Goal: Find specific page/section: Locate item on page

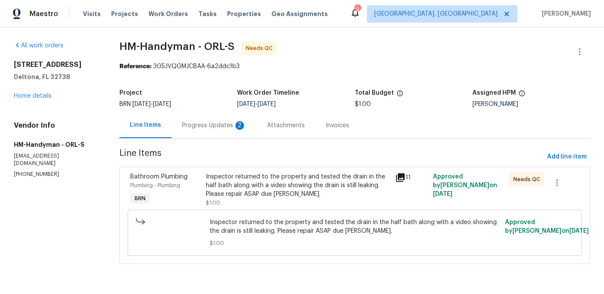
click at [402, 178] on icon at bounding box center [400, 177] width 10 height 10
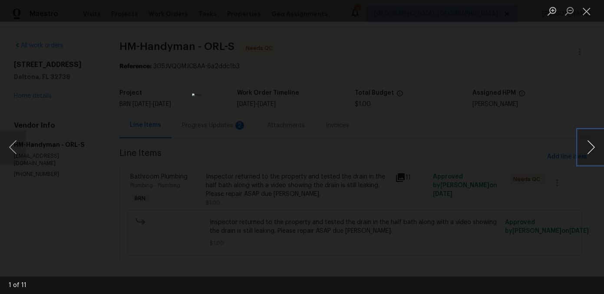
click at [588, 149] on button "Next image" at bounding box center [591, 147] width 26 height 35
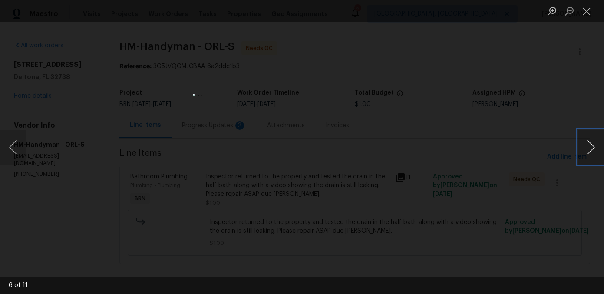
click at [588, 149] on button "Next image" at bounding box center [591, 147] width 26 height 35
click at [595, 145] on button "Next image" at bounding box center [591, 147] width 26 height 35
click at [595, 146] on button "Next image" at bounding box center [591, 147] width 26 height 35
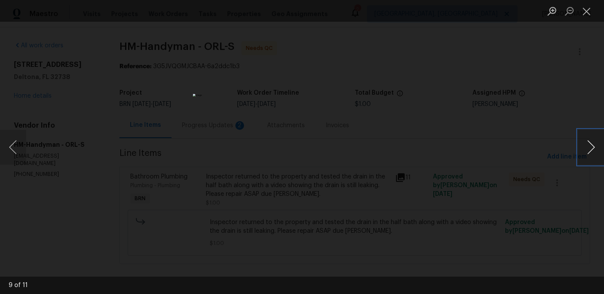
click at [595, 146] on button "Next image" at bounding box center [591, 147] width 26 height 35
click at [591, 140] on button "Next image" at bounding box center [591, 147] width 26 height 35
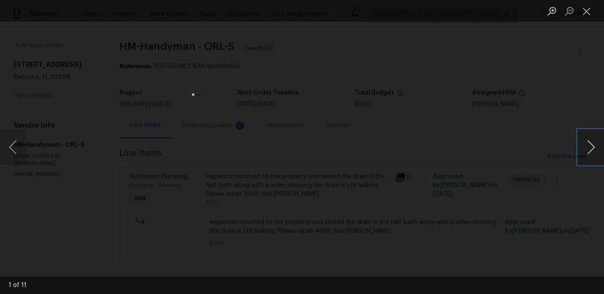
click at [591, 141] on button "Next image" at bounding box center [591, 147] width 26 height 35
click at [16, 148] on button "Previous image" at bounding box center [13, 147] width 26 height 35
click at [598, 148] on button "Next image" at bounding box center [591, 147] width 26 height 35
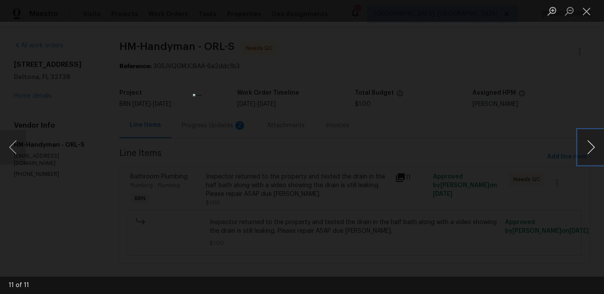
click at [598, 148] on button "Next image" at bounding box center [591, 147] width 26 height 35
click at [585, 148] on button "Next image" at bounding box center [591, 147] width 26 height 35
click at [585, 149] on button "Next image" at bounding box center [591, 147] width 26 height 35
click at [586, 156] on button "Next image" at bounding box center [591, 147] width 26 height 35
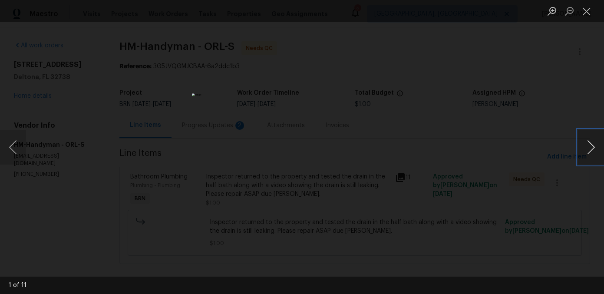
click at [586, 156] on button "Next image" at bounding box center [591, 147] width 26 height 35
click at [586, 157] on button "Next image" at bounding box center [591, 147] width 26 height 35
click at [601, 144] on button "Next image" at bounding box center [591, 147] width 26 height 35
click at [597, 145] on button "Next image" at bounding box center [591, 147] width 26 height 35
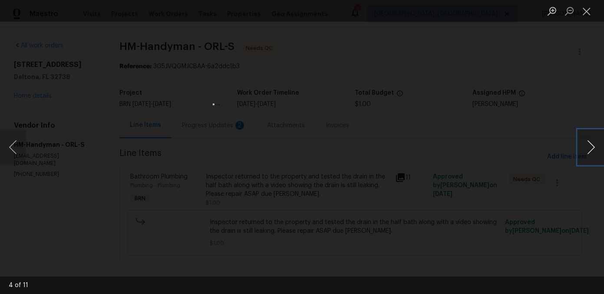
click at [597, 145] on button "Next image" at bounding box center [591, 147] width 26 height 35
click at [493, 137] on div "Lightbox" at bounding box center [302, 147] width 604 height 294
